Goal: Navigation & Orientation: Find specific page/section

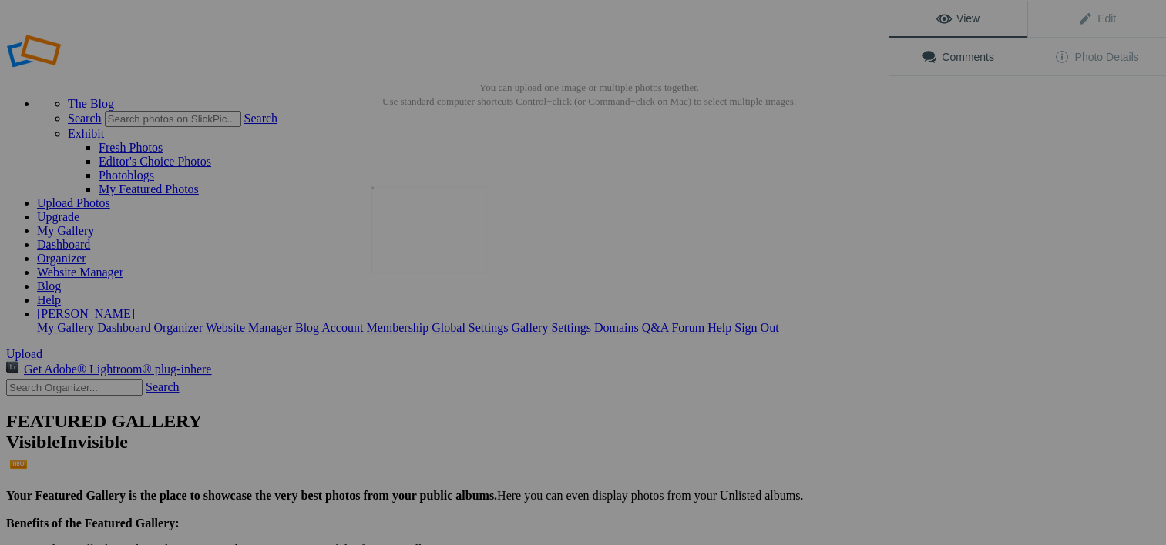
click at [441, 227] on img at bounding box center [429, 229] width 116 height 87
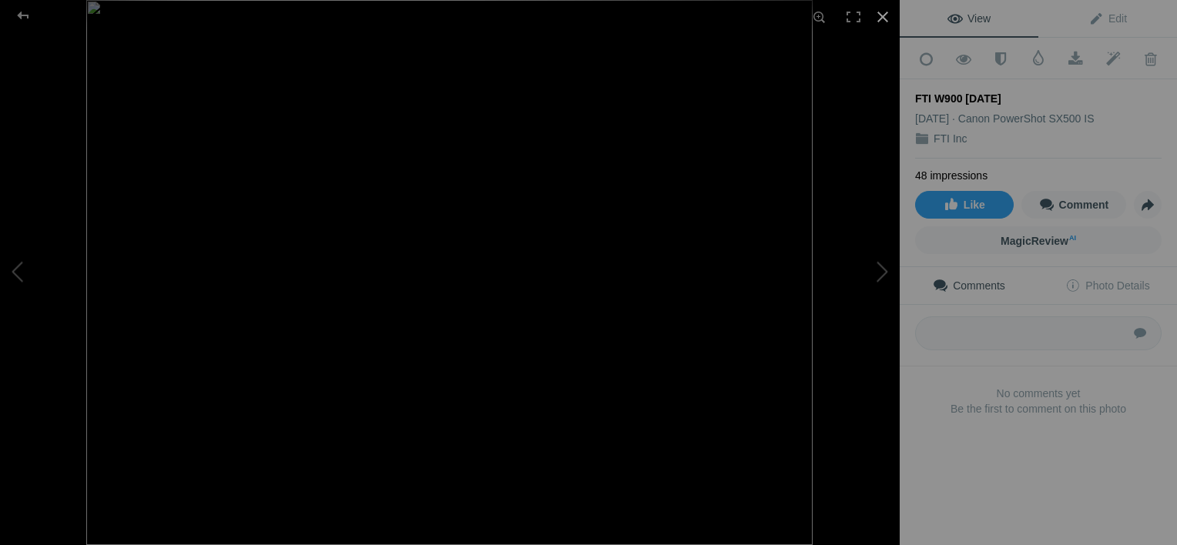
click at [881, 16] on div at bounding box center [883, 17] width 34 height 34
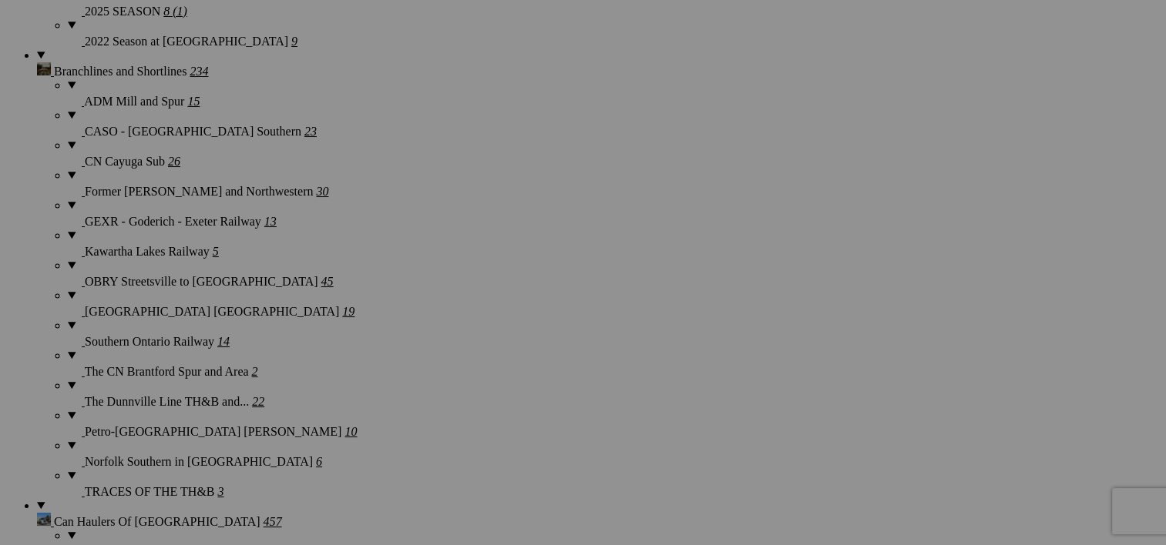
scroll to position [1639, 0]
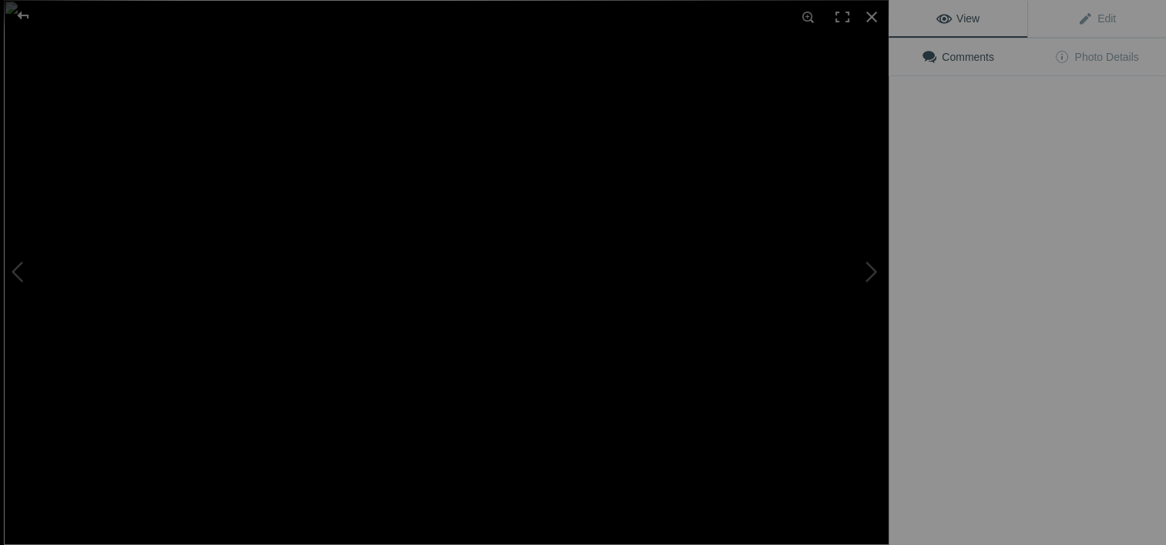
click at [409, 228] on img at bounding box center [450, 272] width 892 height 545
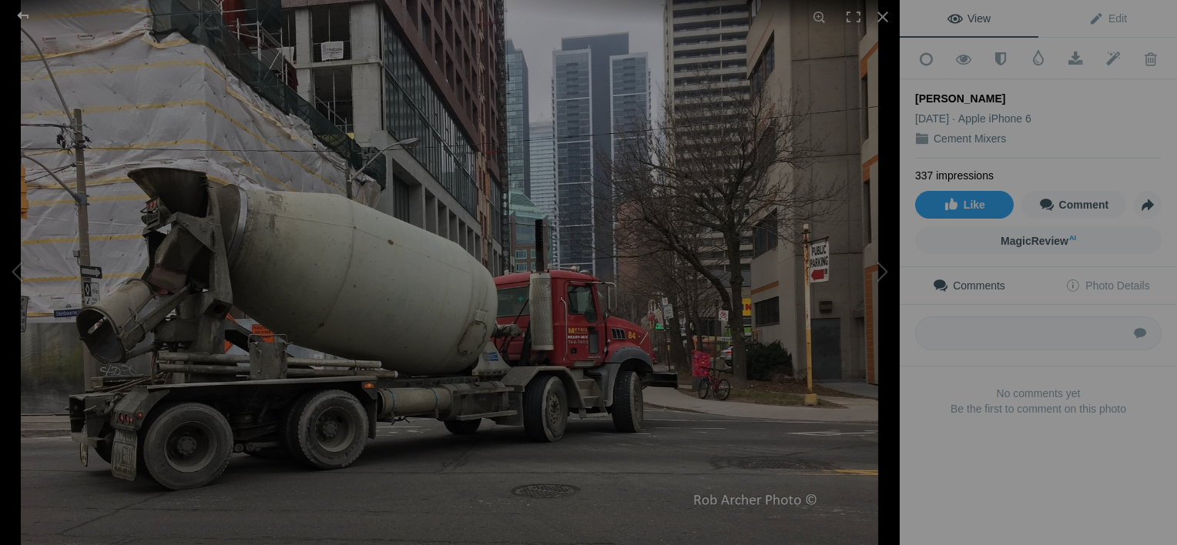
click at [26, 18] on div at bounding box center [22, 15] width 55 height 31
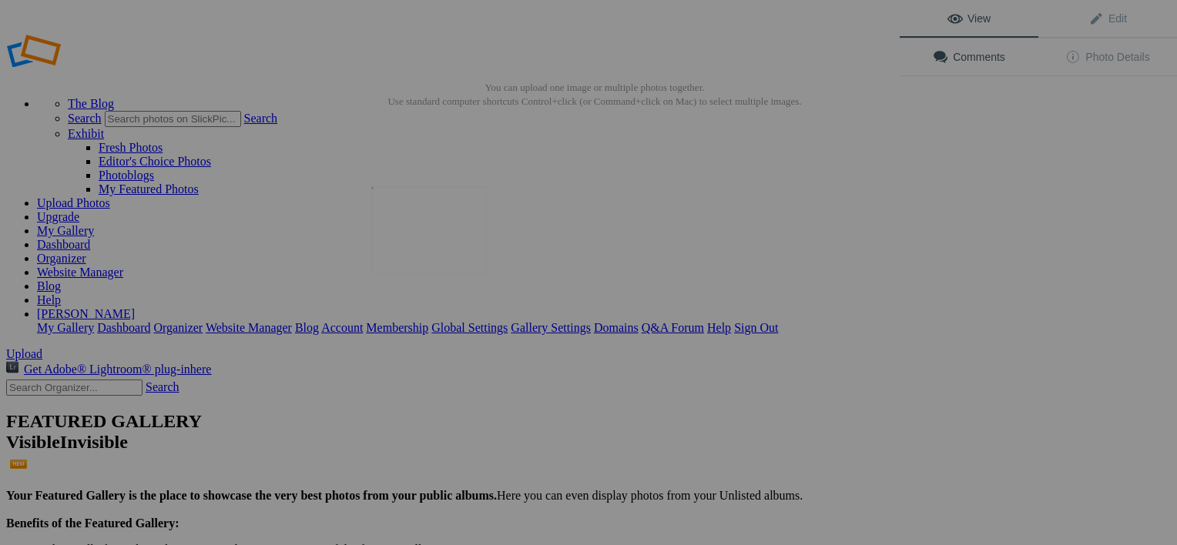
click at [401, 240] on img at bounding box center [429, 229] width 116 height 87
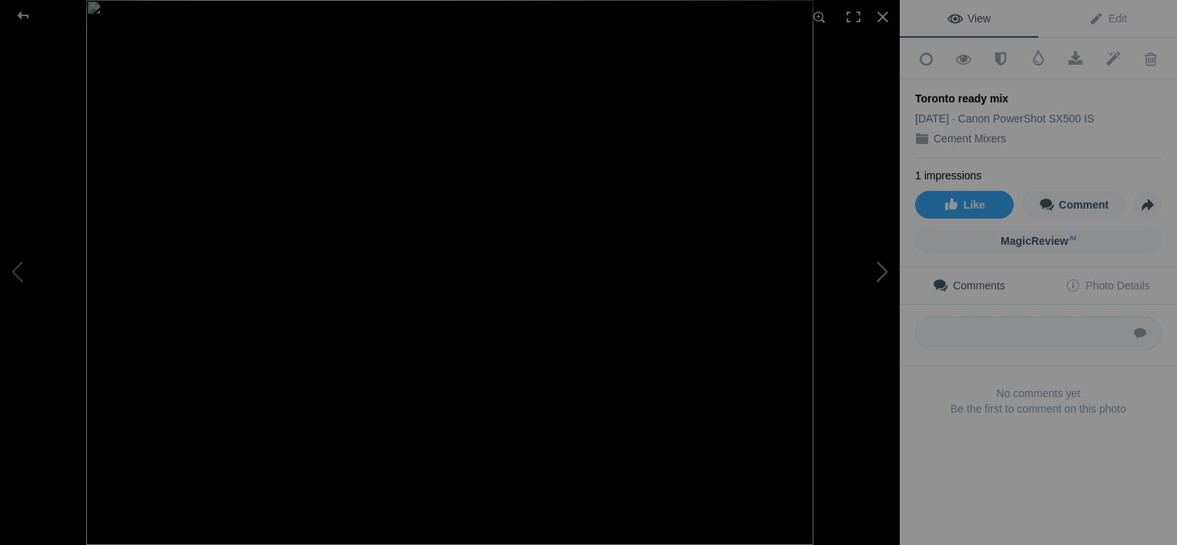
click at [878, 268] on button at bounding box center [842, 273] width 116 height 196
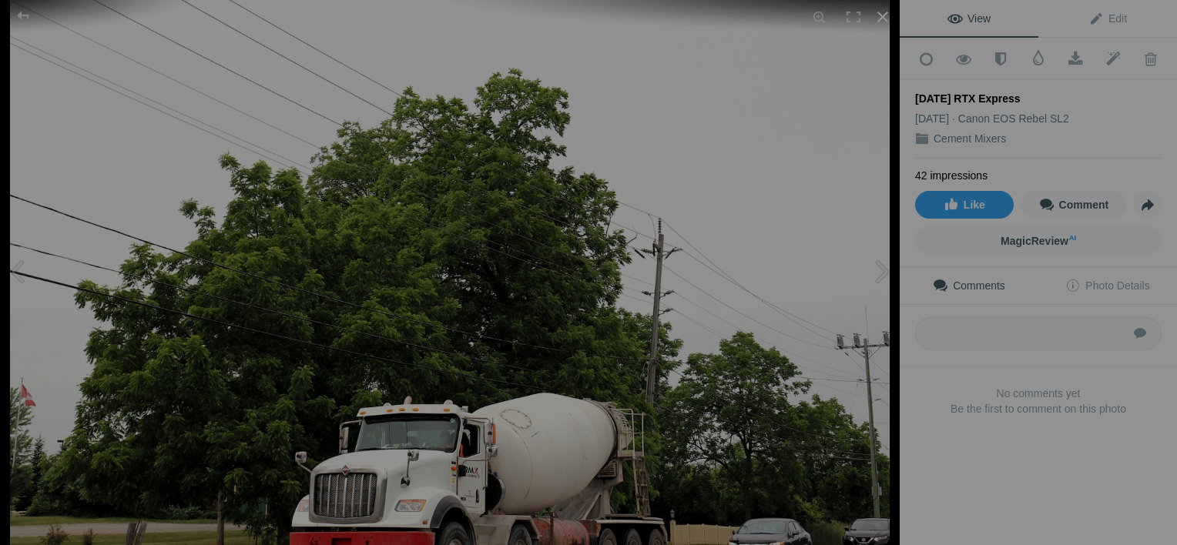
click at [881, 18] on div at bounding box center [883, 17] width 34 height 34
